Goal: Information Seeking & Learning: Learn about a topic

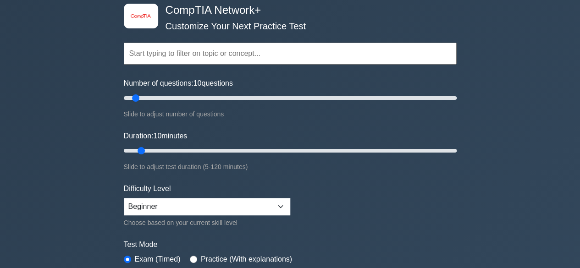
scroll to position [137, 0]
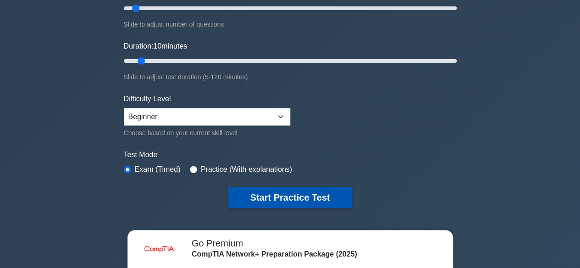
click at [272, 197] on button "Start Practice Test" at bounding box center [290, 197] width 124 height 21
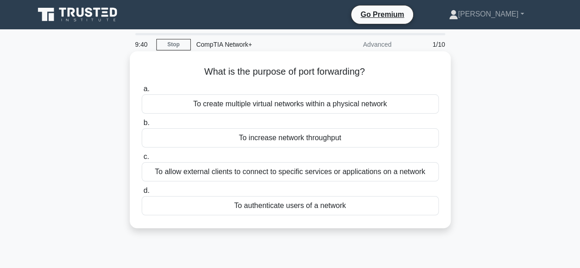
click at [283, 141] on div "To increase network throughput" at bounding box center [290, 137] width 297 height 19
click at [142, 126] on input "b. To increase network throughput" at bounding box center [142, 123] width 0 height 6
